Goal: Navigation & Orientation: Find specific page/section

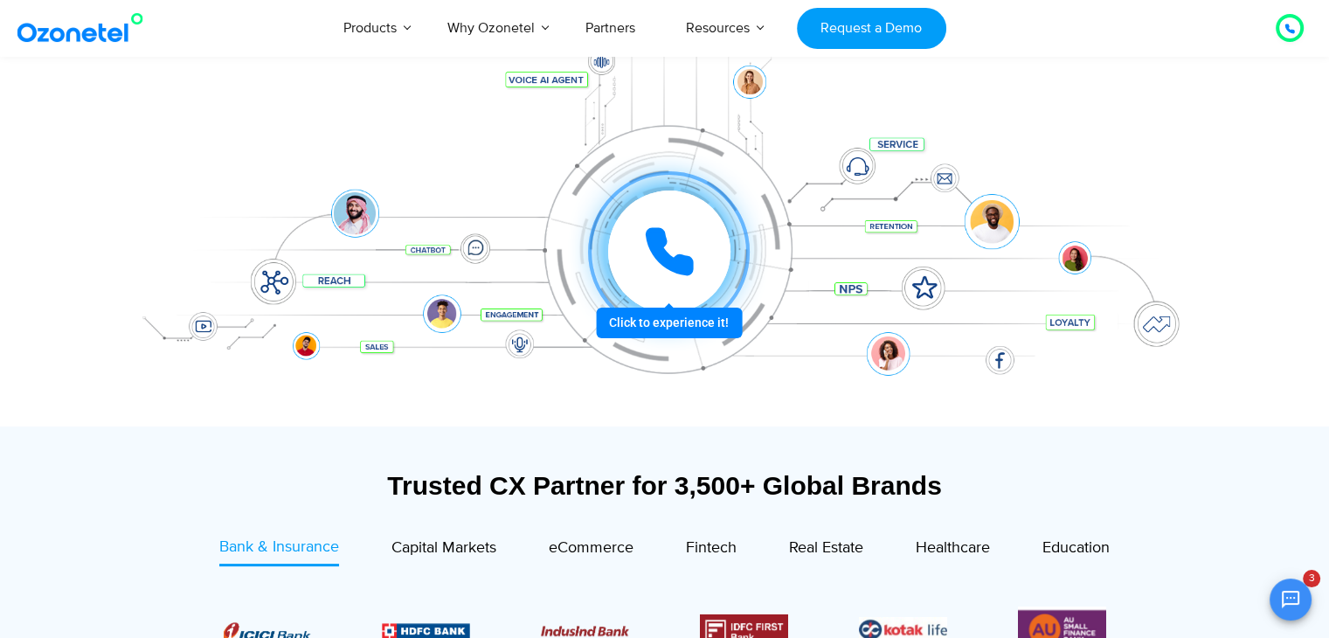
click at [681, 255] on icon at bounding box center [669, 252] width 44 height 44
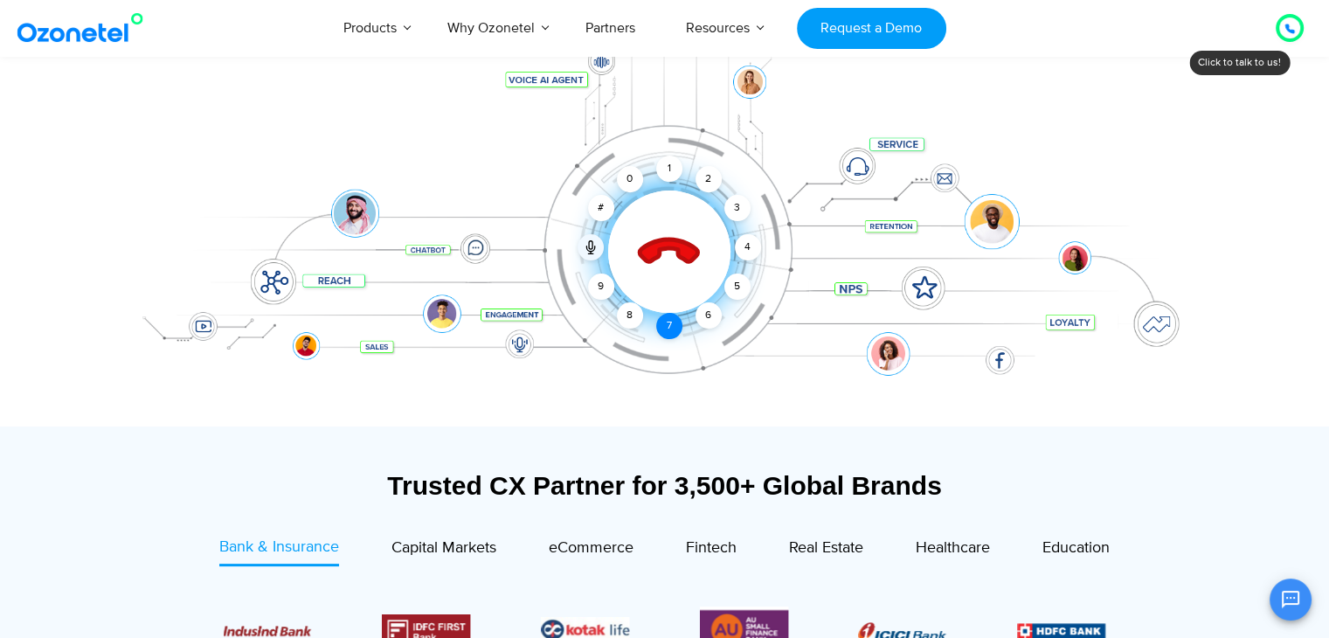
click at [669, 326] on div "7" at bounding box center [669, 326] width 26 height 26
click at [664, 321] on div "7" at bounding box center [669, 326] width 26 height 26
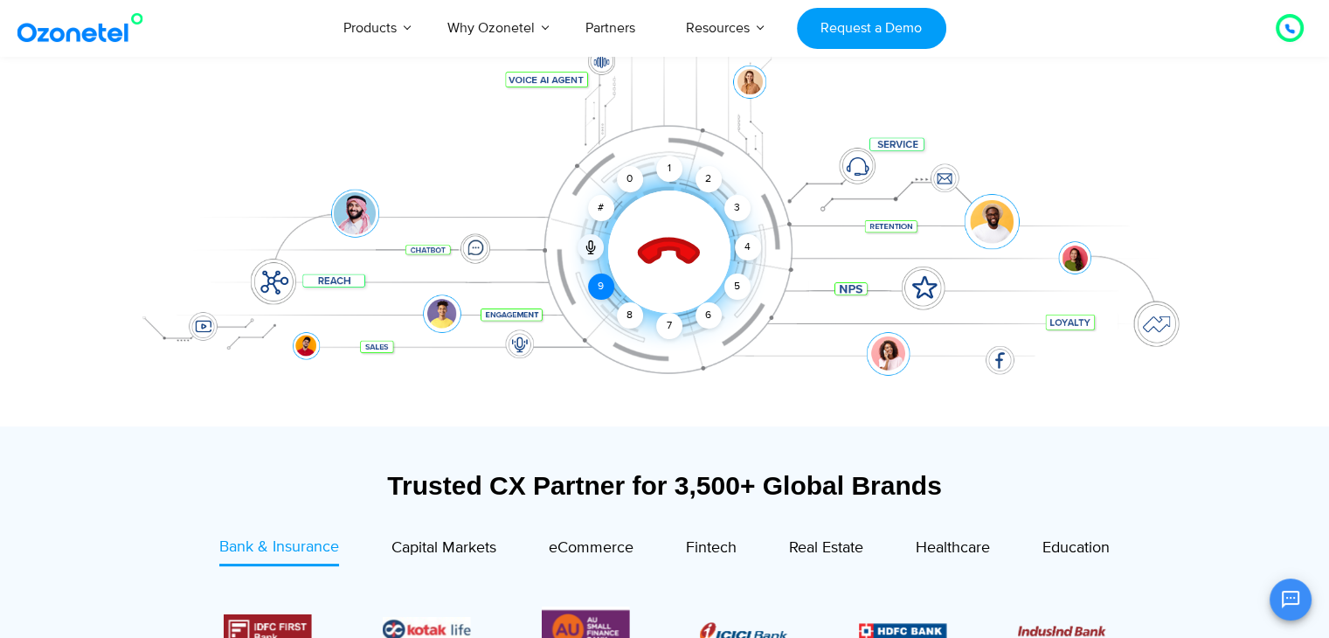
click at [597, 293] on div "9" at bounding box center [601, 286] width 26 height 26
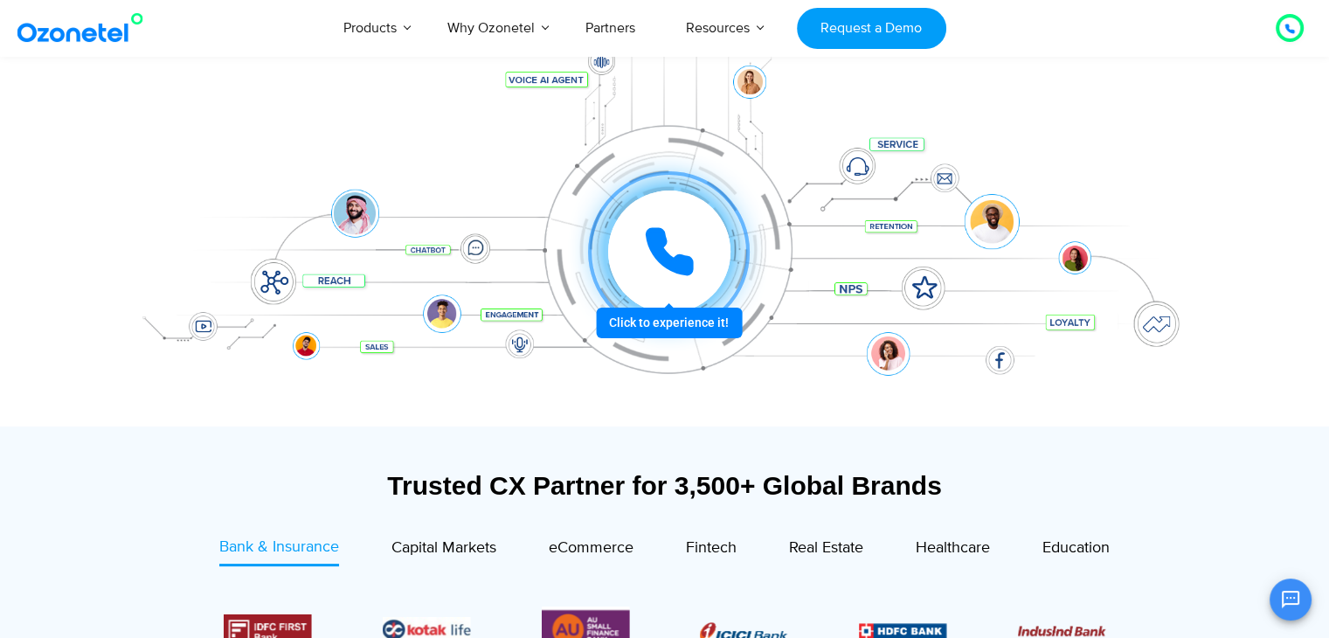
click at [665, 328] on div at bounding box center [669, 252] width 162 height 162
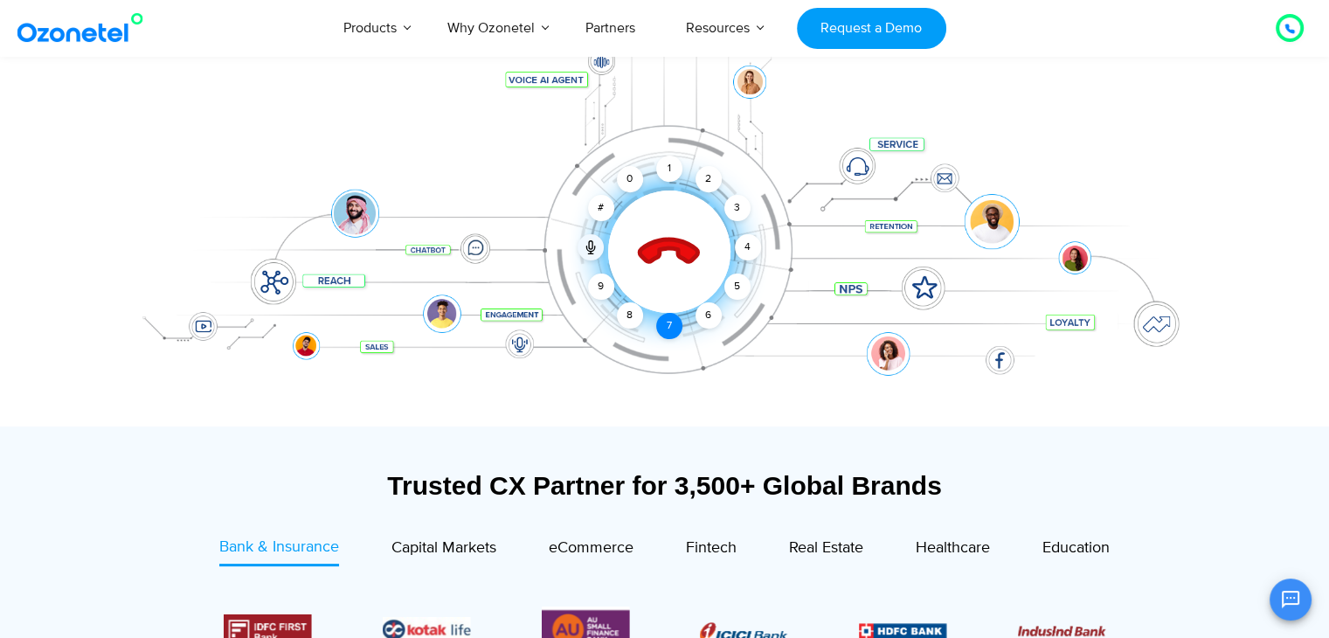
click at [667, 328] on div "7" at bounding box center [669, 326] width 26 height 26
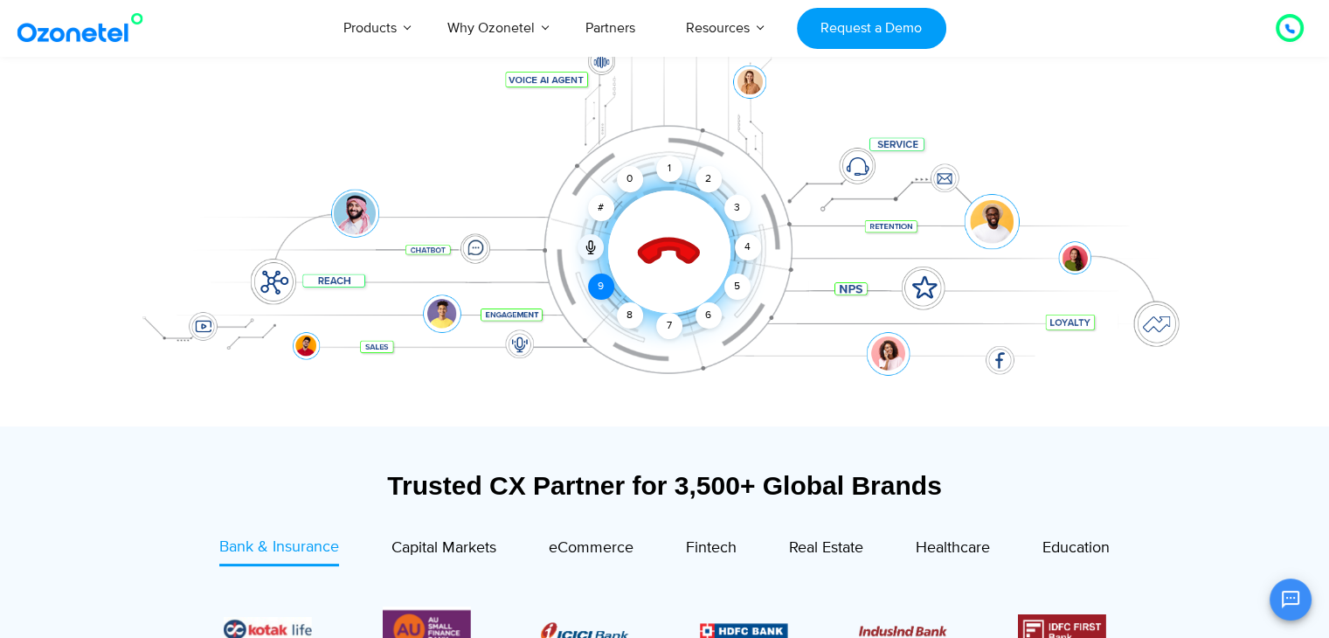
click at [600, 284] on div "9" at bounding box center [601, 286] width 26 height 26
click at [632, 314] on div "8" at bounding box center [630, 315] width 26 height 26
click at [663, 330] on div "7" at bounding box center [669, 326] width 26 height 26
click at [709, 316] on div "6" at bounding box center [708, 315] width 26 height 26
click at [739, 283] on div "5" at bounding box center [736, 286] width 26 height 26
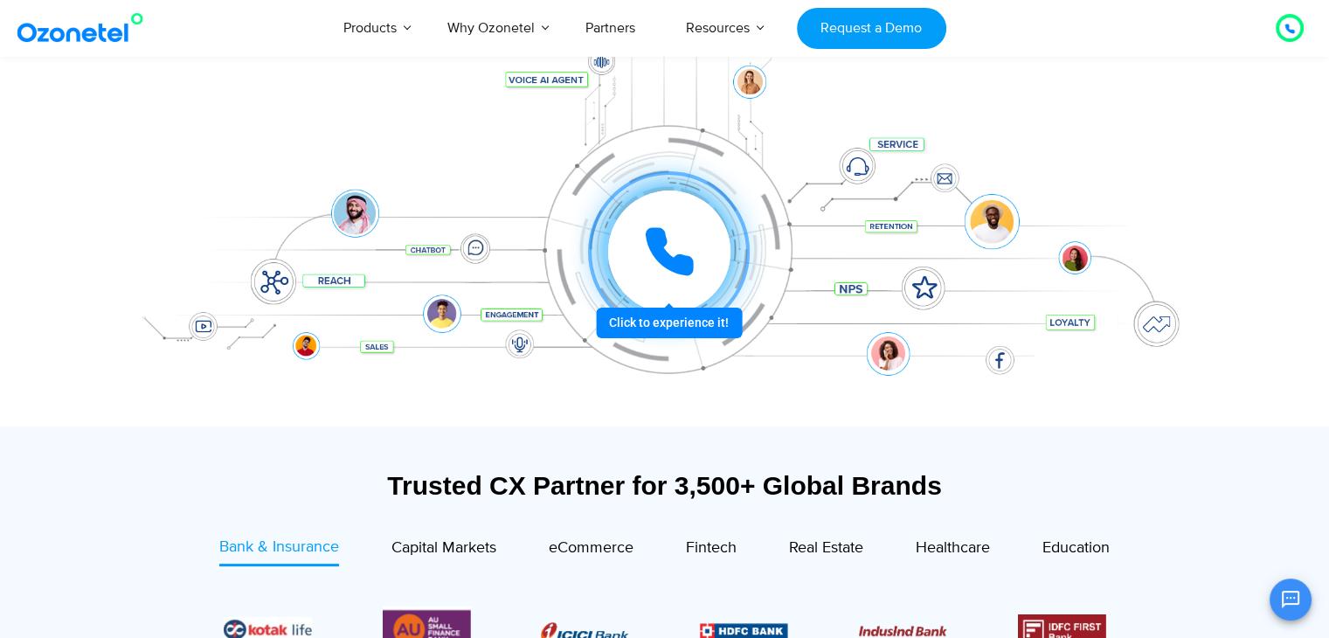
click at [743, 248] on div at bounding box center [669, 252] width 162 height 162
